Goal: Transaction & Acquisition: Purchase product/service

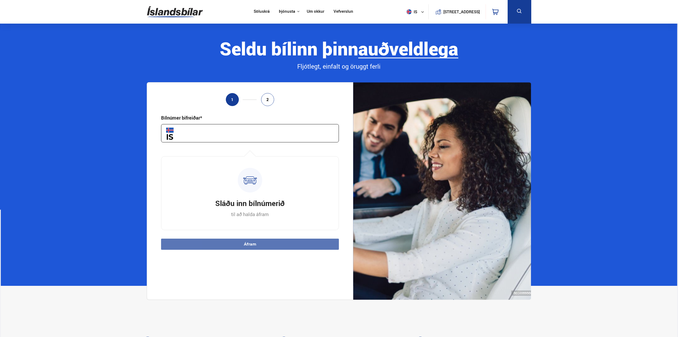
click at [260, 8] on nav "Söluskrá Þjónusta Íslandsbílar [DOMAIN_NAME] Íslandsvörn Leiðbeiningar Um okkur…" at bounding box center [303, 12] width 109 height 24
click at [259, 10] on link "Söluskrá" at bounding box center [262, 12] width 16 height 6
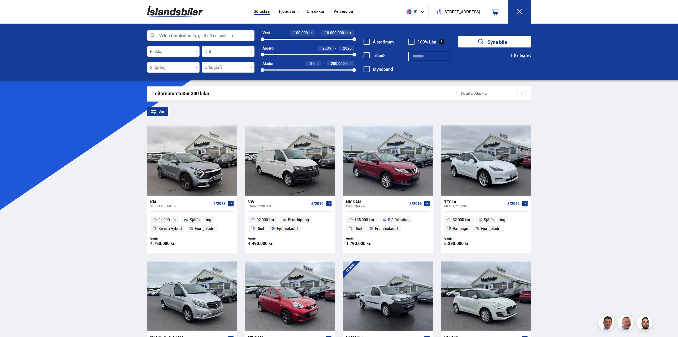
click at [232, 67] on div at bounding box center [228, 67] width 53 height 11
click at [247, 130] on div "Bensín Dísil Hybrid Plug-in hybrid Rafmagn" at bounding box center [228, 107] width 52 height 59
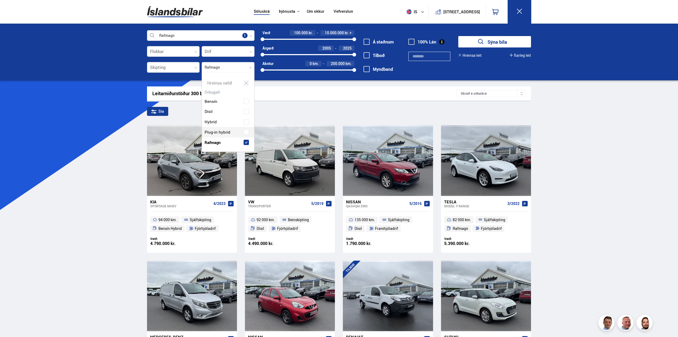
scroll to position [80, 55]
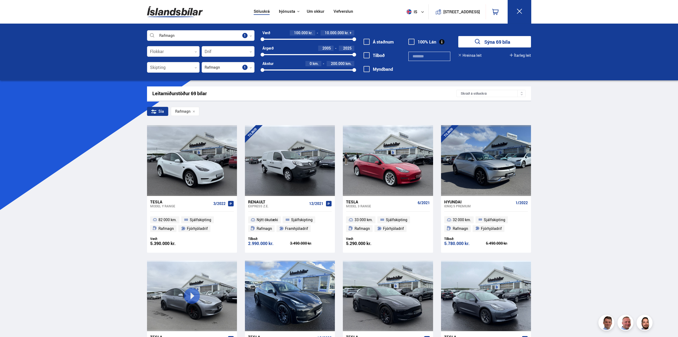
click at [311, 41] on div "100000 10000000" at bounding box center [309, 39] width 92 height 5
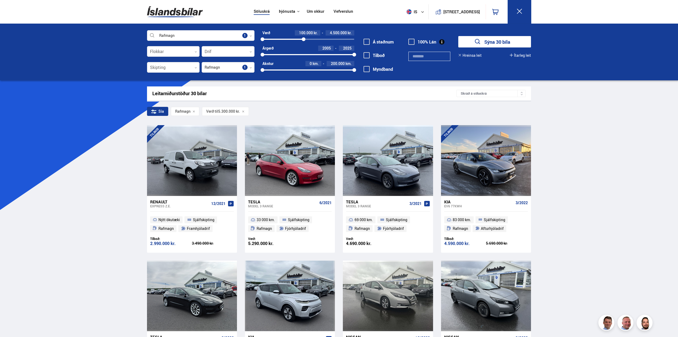
drag, startPoint x: 310, startPoint y: 38, endPoint x: 304, endPoint y: 39, distance: 6.4
click at [304, 39] on div at bounding box center [304, 39] width 4 height 4
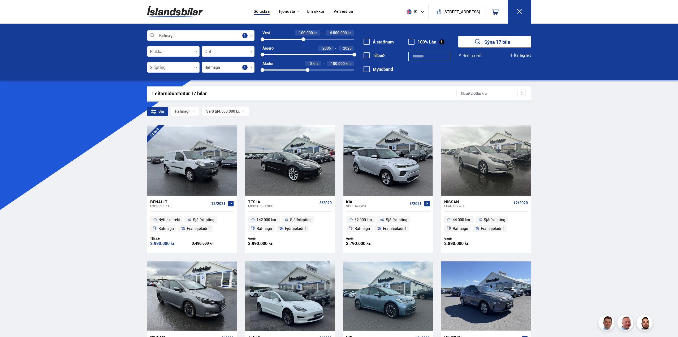
drag, startPoint x: 353, startPoint y: 70, endPoint x: 308, endPoint y: 72, distance: 45.7
click at [308, 72] on div at bounding box center [308, 70] width 4 height 4
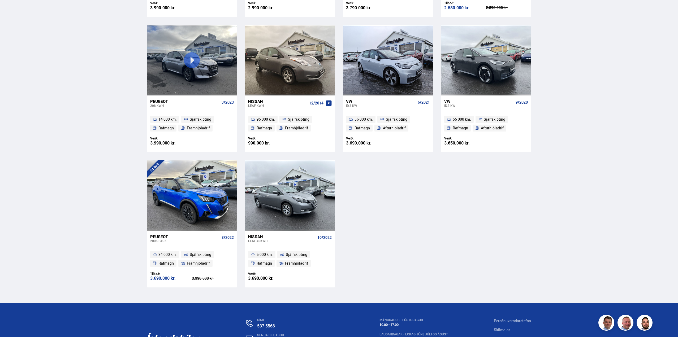
scroll to position [372, 0]
click at [162, 233] on div "Peugeot 2008 PACK 8/2022" at bounding box center [192, 239] width 84 height 16
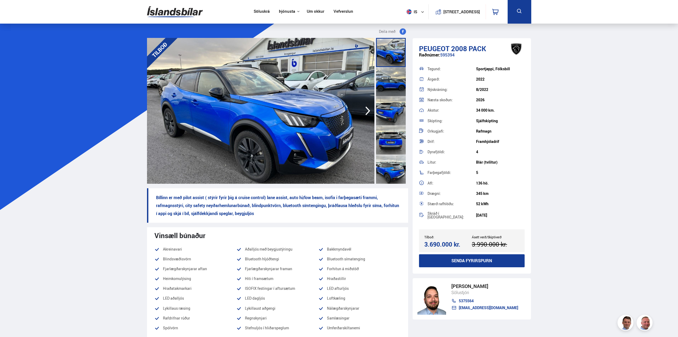
click at [395, 105] on div at bounding box center [391, 110] width 30 height 29
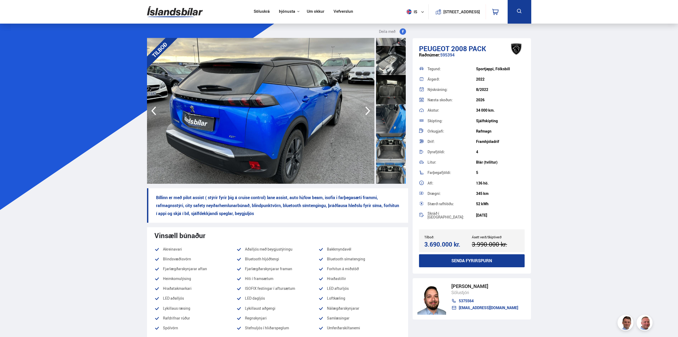
scroll to position [478, 0]
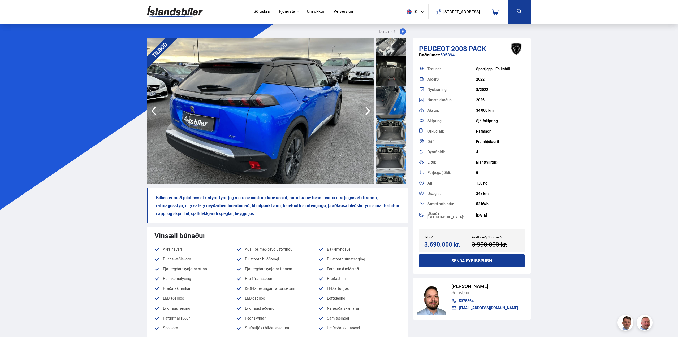
click at [391, 127] on div at bounding box center [391, 129] width 30 height 29
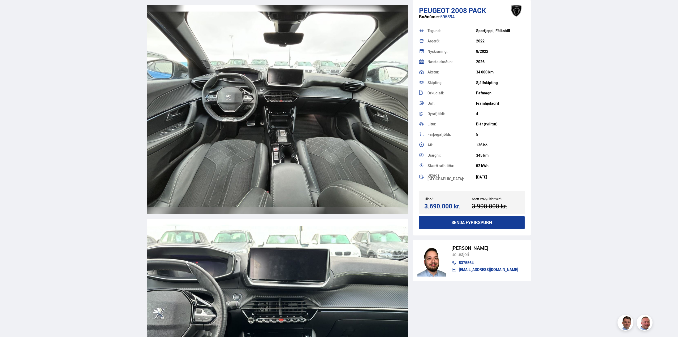
scroll to position [2443, 0]
